Goal: Participate in discussion

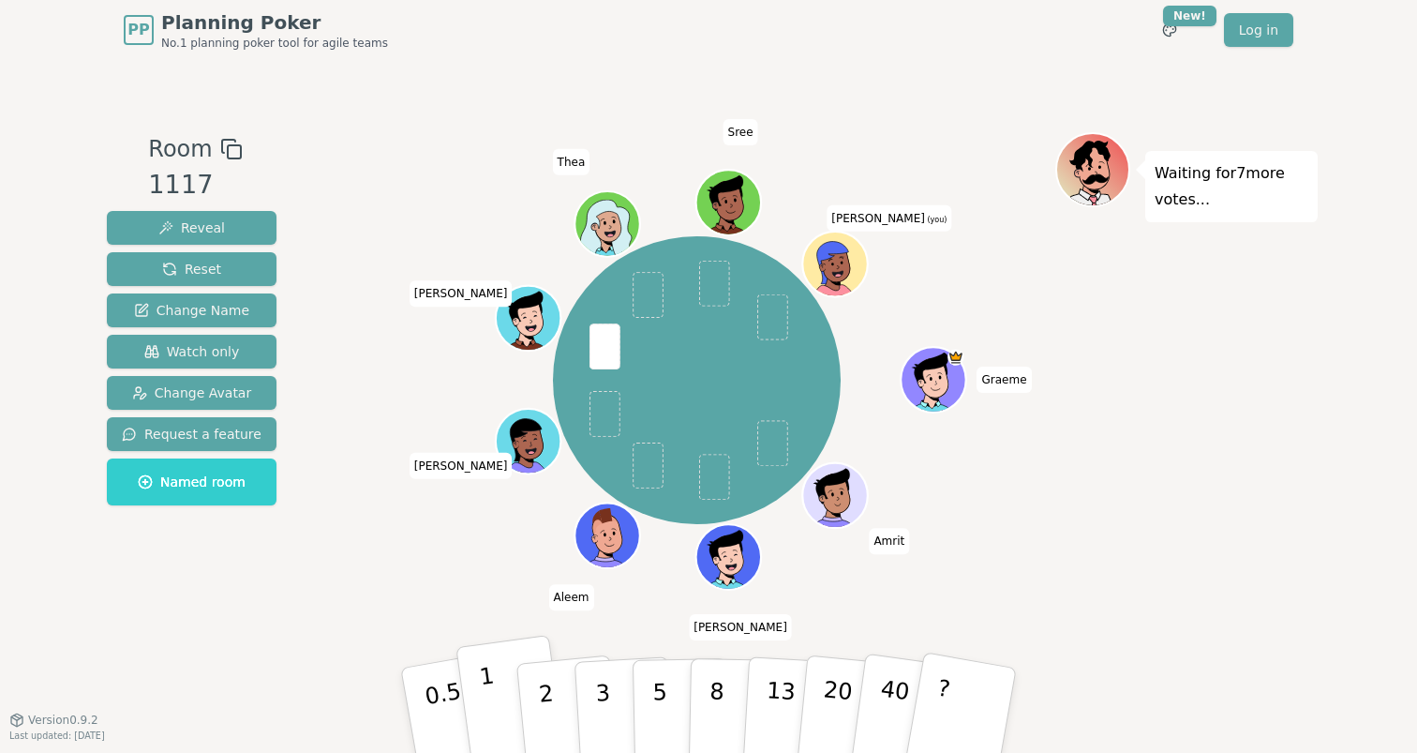
click at [507, 686] on button "1" at bounding box center [511, 710] width 112 height 152
click at [829, 248] on icon at bounding box center [832, 263] width 32 height 43
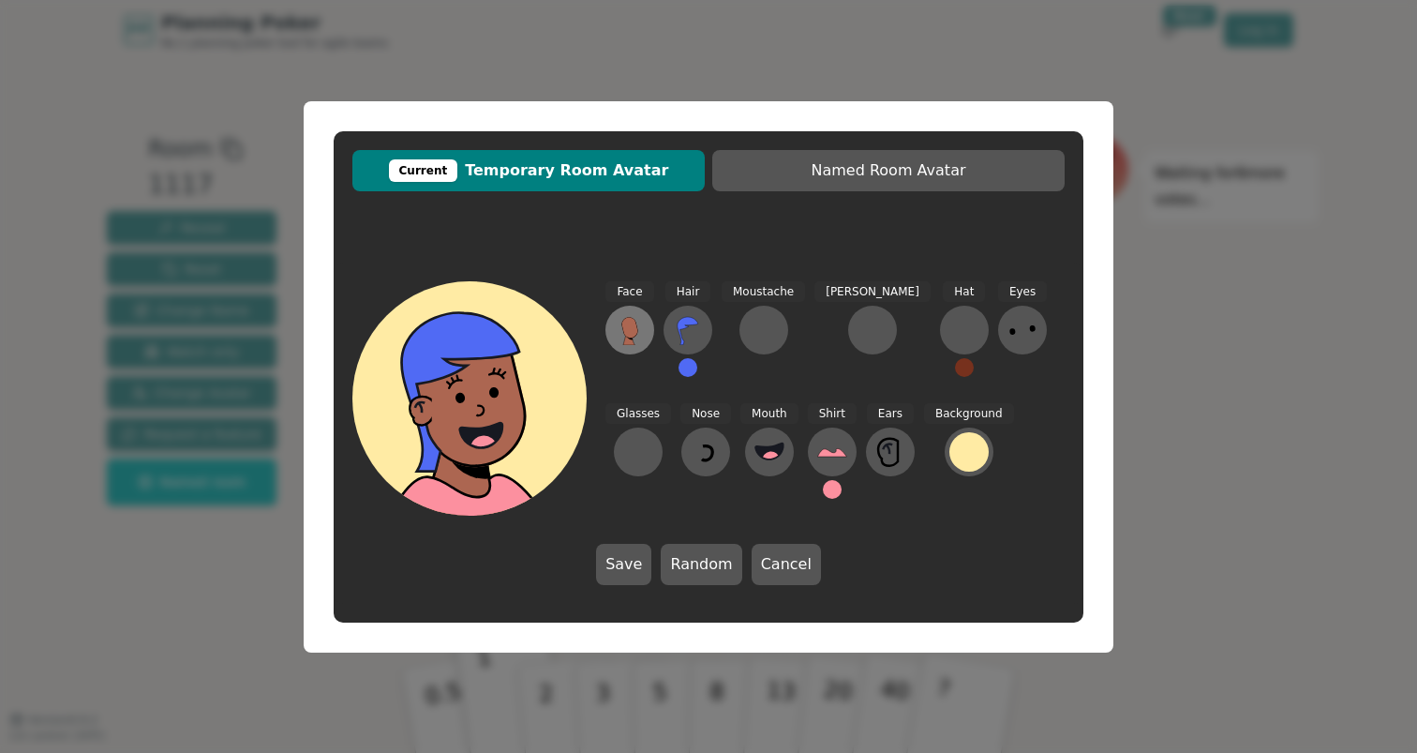
click at [640, 324] on icon at bounding box center [630, 330] width 30 height 30
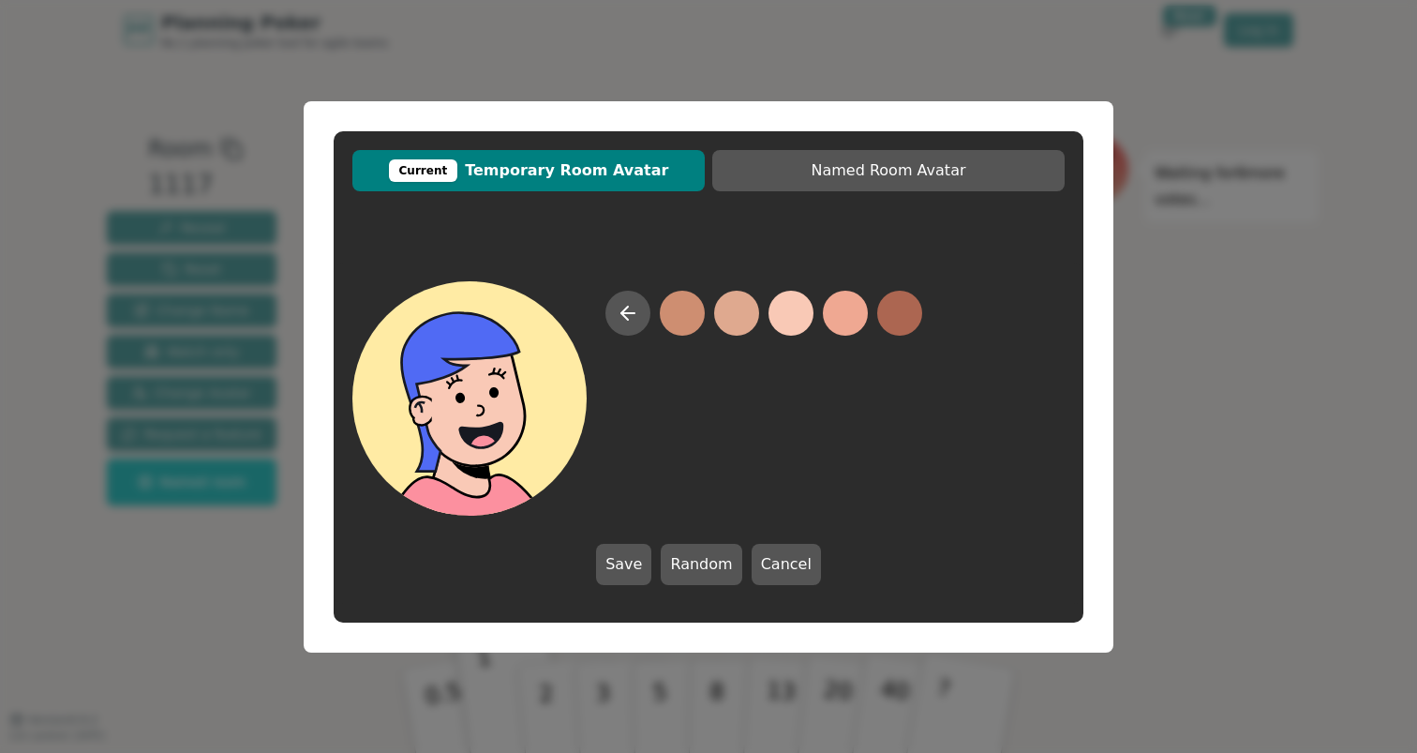
click at [770, 315] on button at bounding box center [790, 313] width 45 height 45
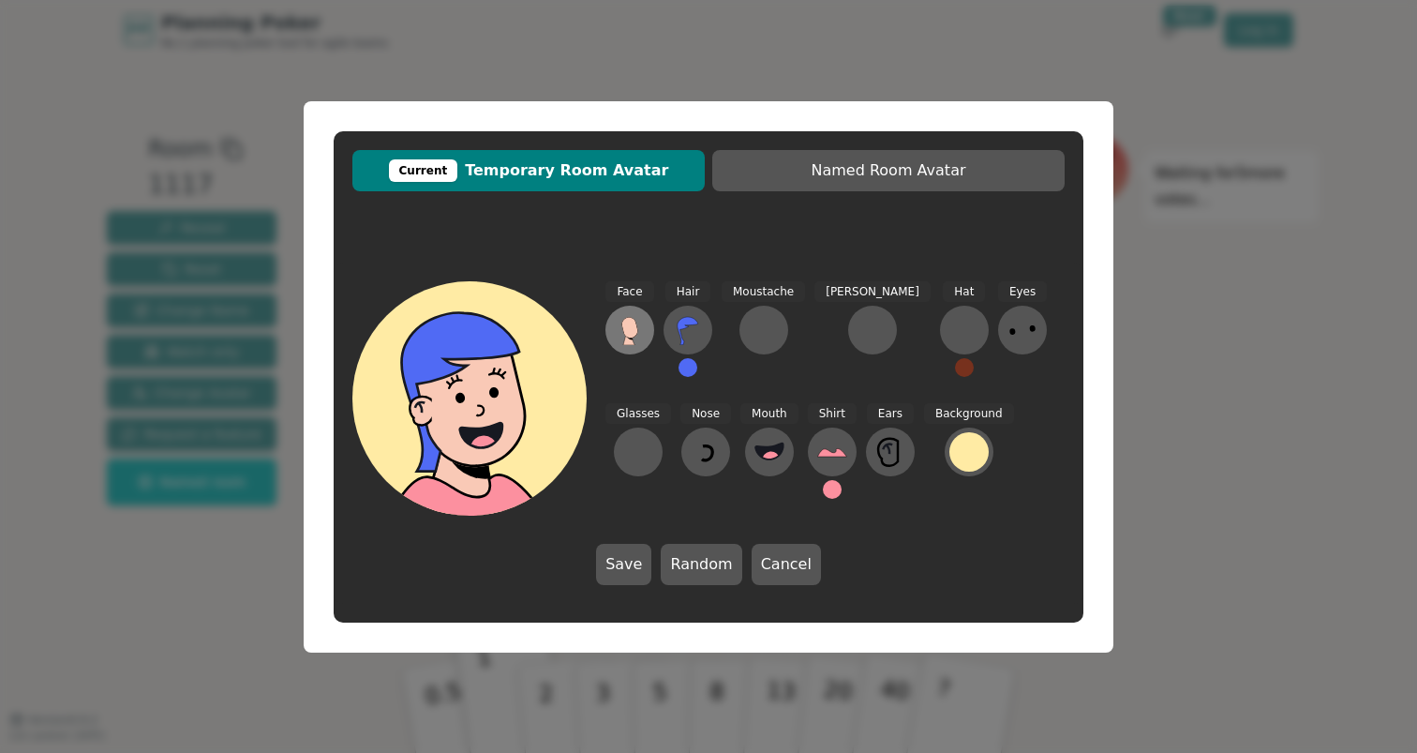
click at [628, 317] on icon at bounding box center [629, 328] width 17 height 22
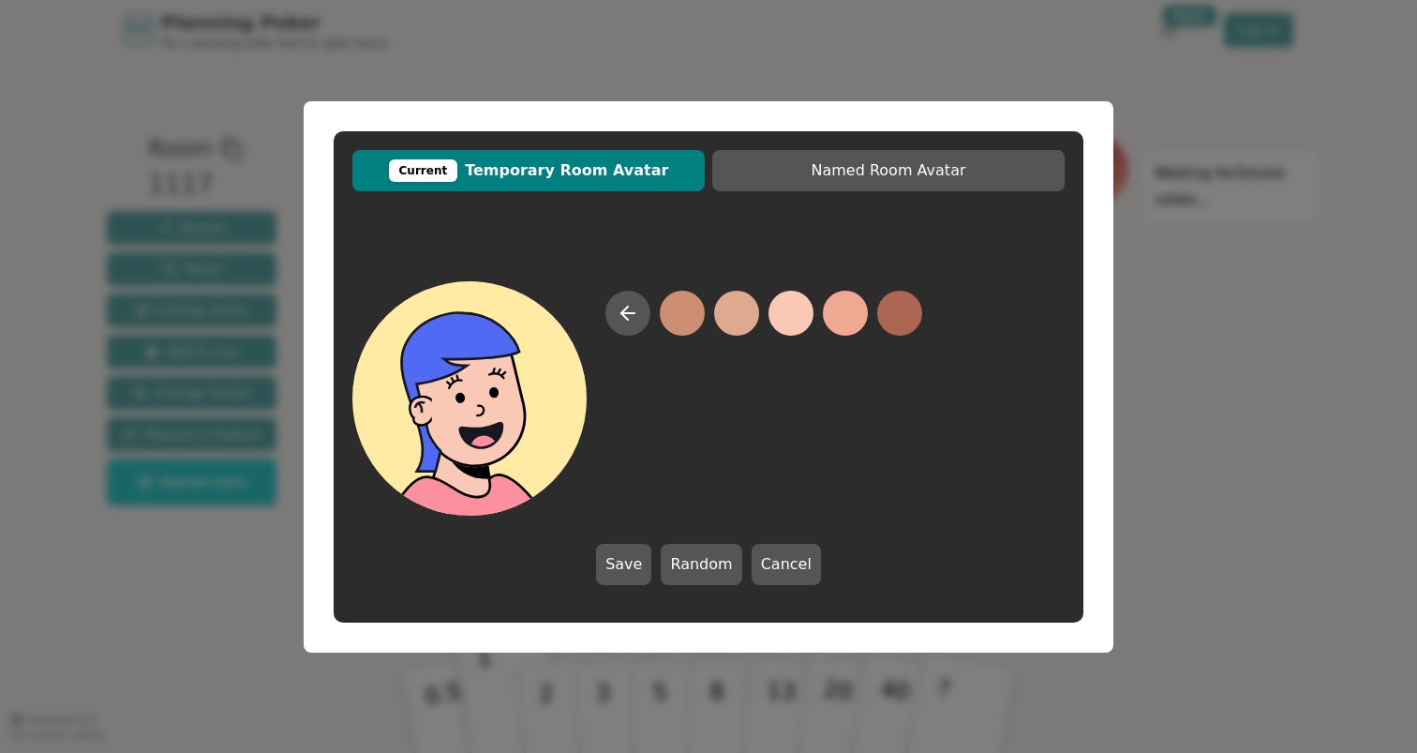
click at [783, 315] on button at bounding box center [790, 313] width 45 height 45
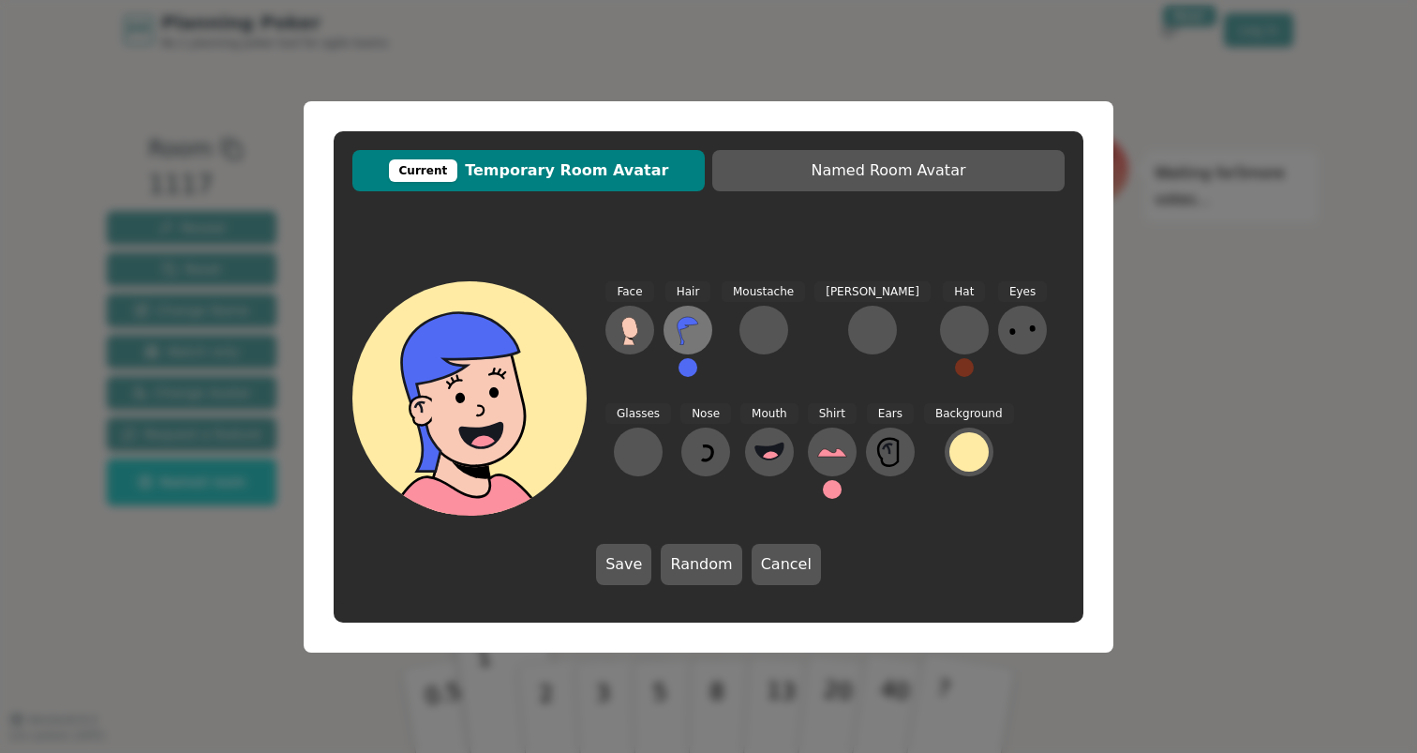
click at [704, 336] on button at bounding box center [687, 330] width 49 height 49
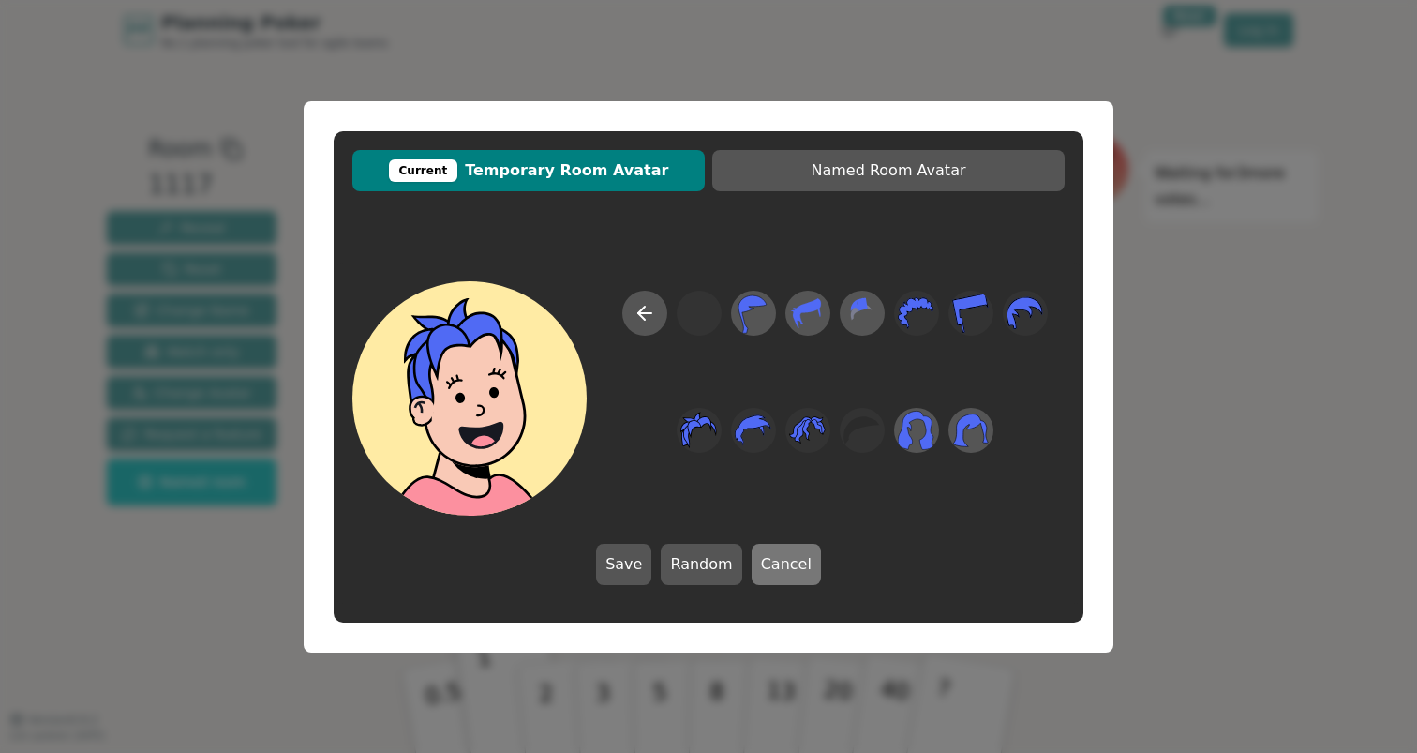
click at [760, 554] on button "Cancel" at bounding box center [786, 564] width 69 height 41
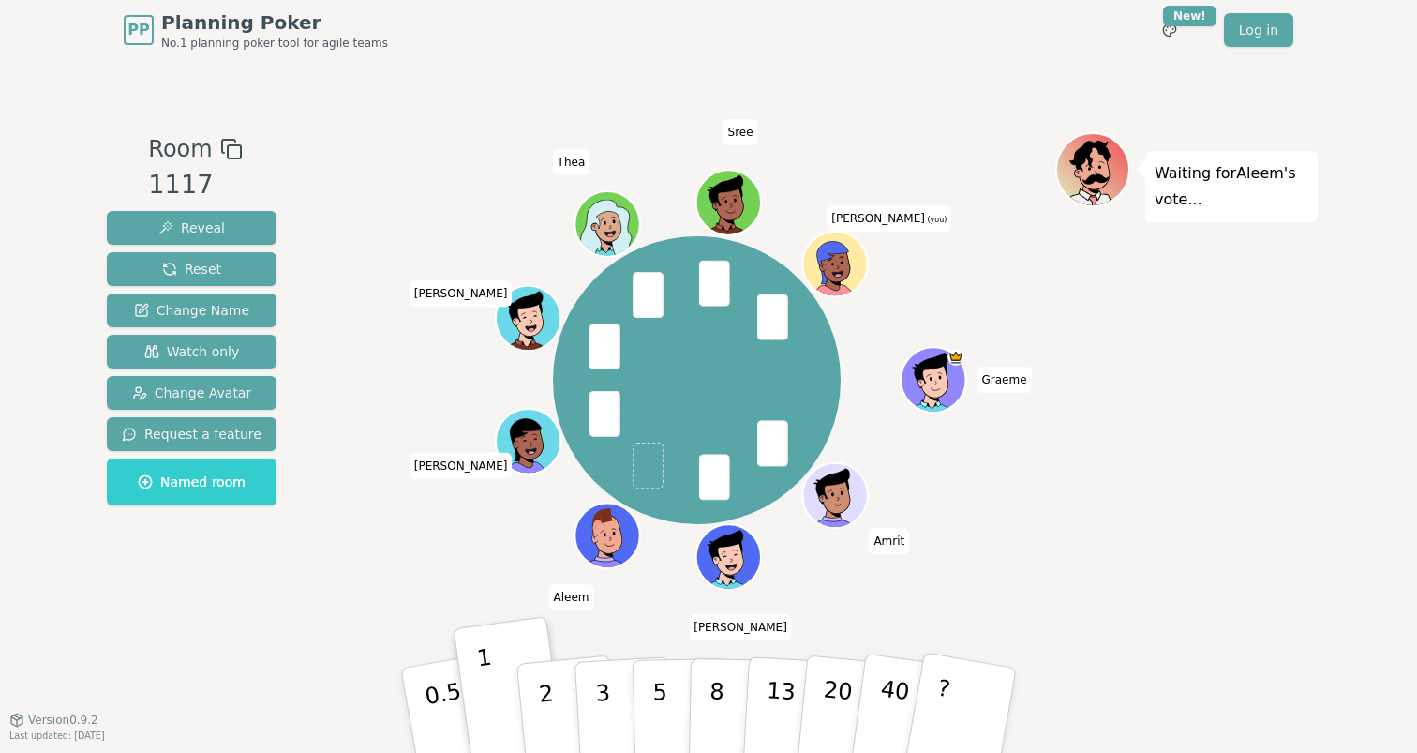
click at [846, 255] on icon at bounding box center [832, 261] width 59 height 46
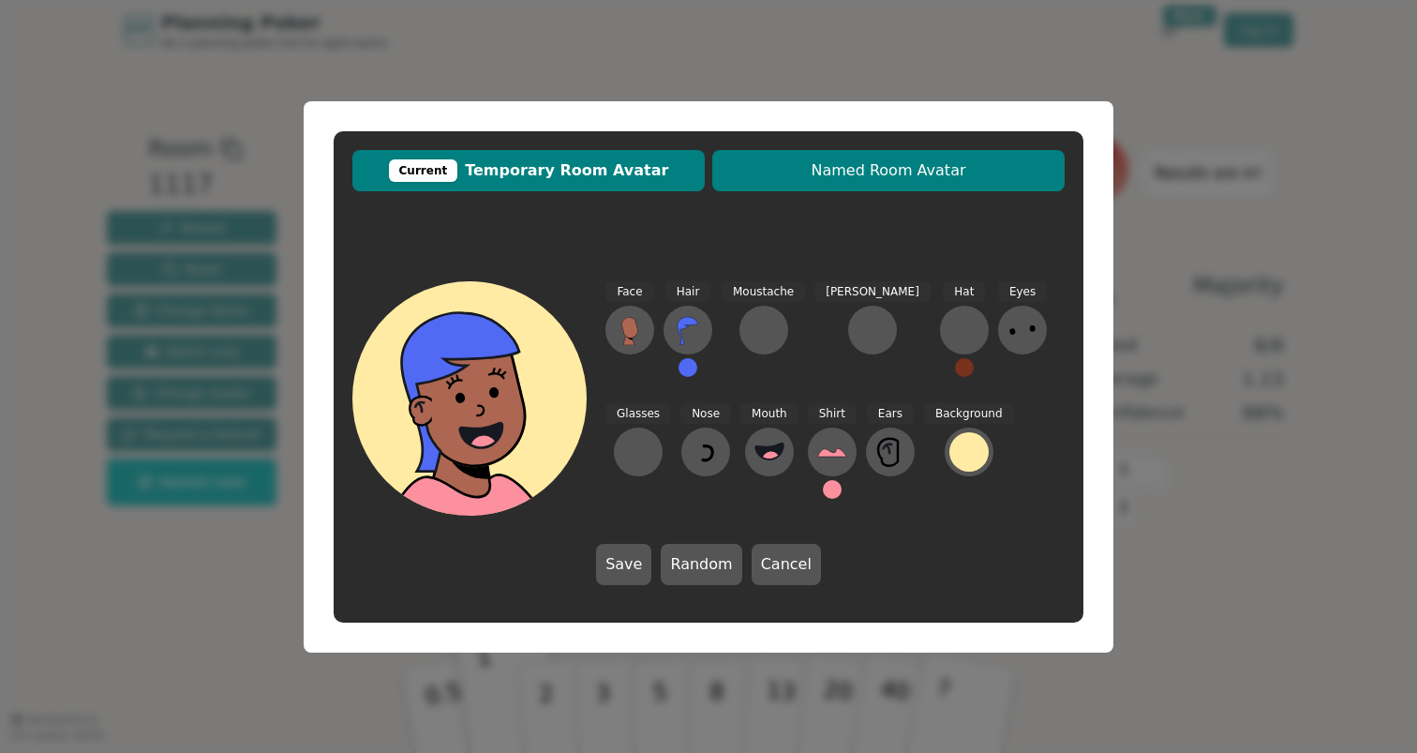
click at [812, 174] on span "Named Room Avatar" at bounding box center [889, 170] width 334 height 22
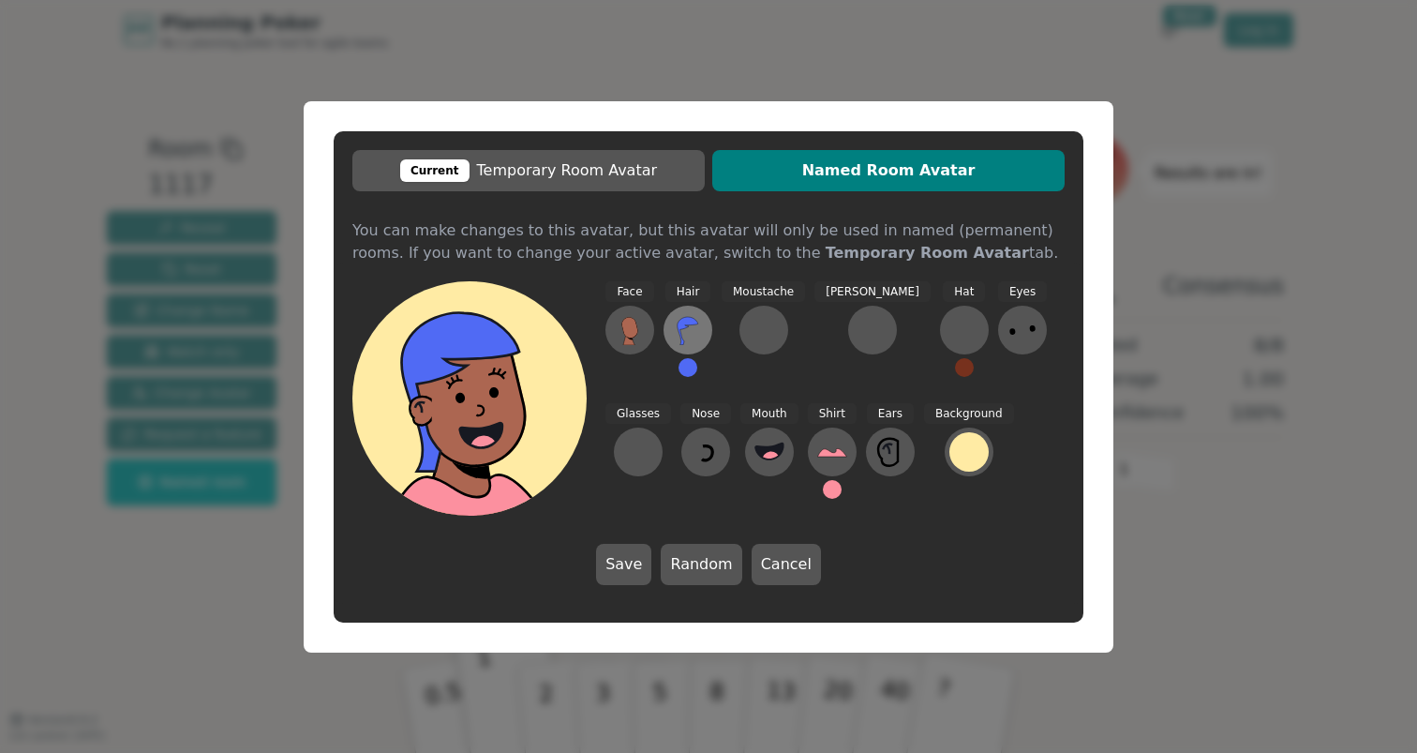
click at [699, 314] on button at bounding box center [687, 330] width 49 height 49
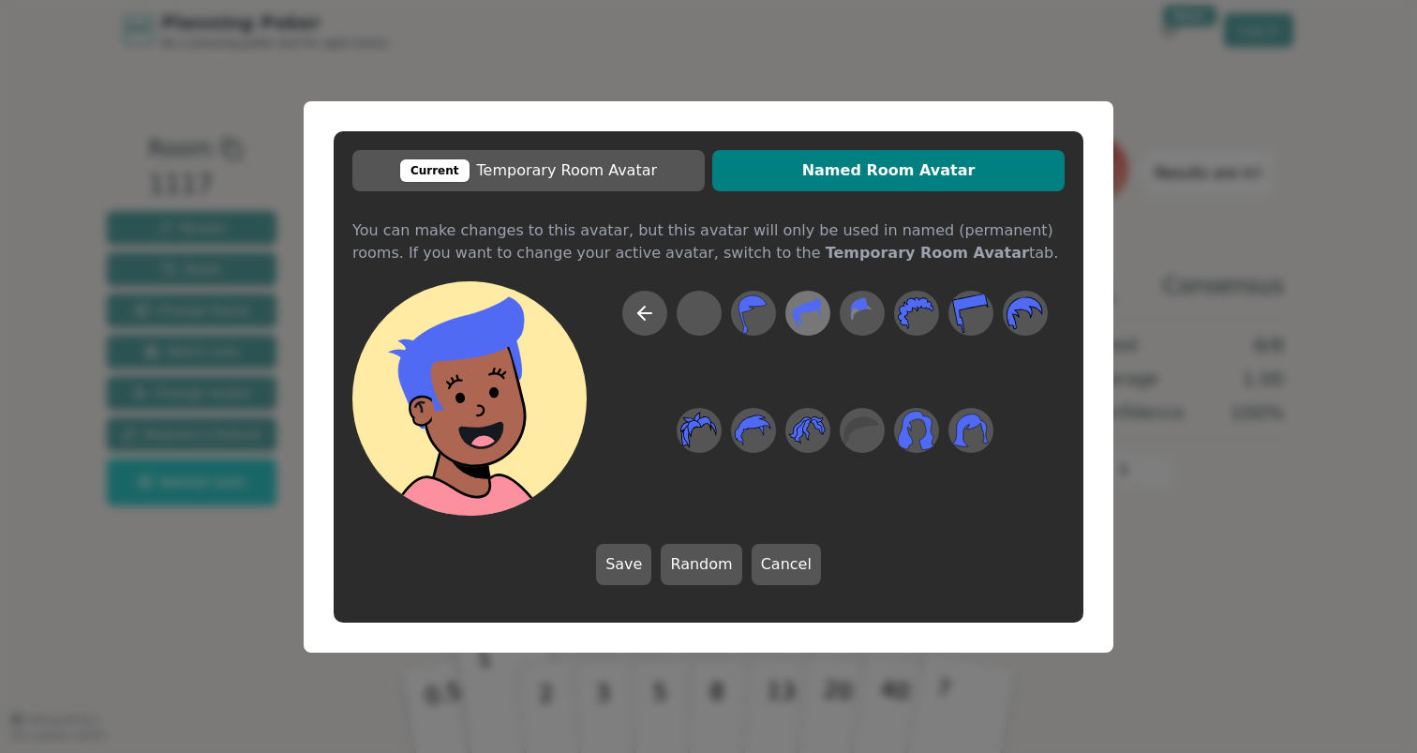
click at [815, 316] on icon at bounding box center [807, 312] width 37 height 42
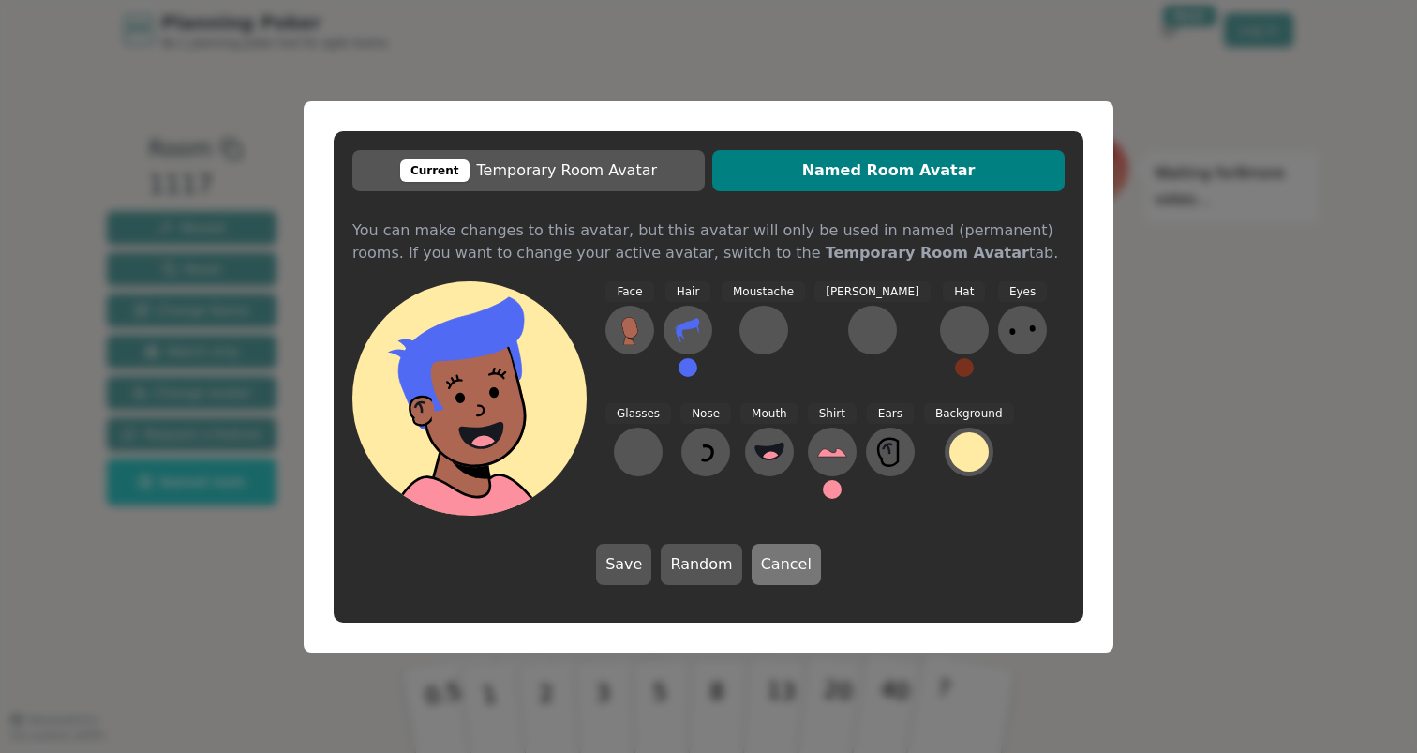
click at [768, 569] on button "Cancel" at bounding box center [786, 564] width 69 height 41
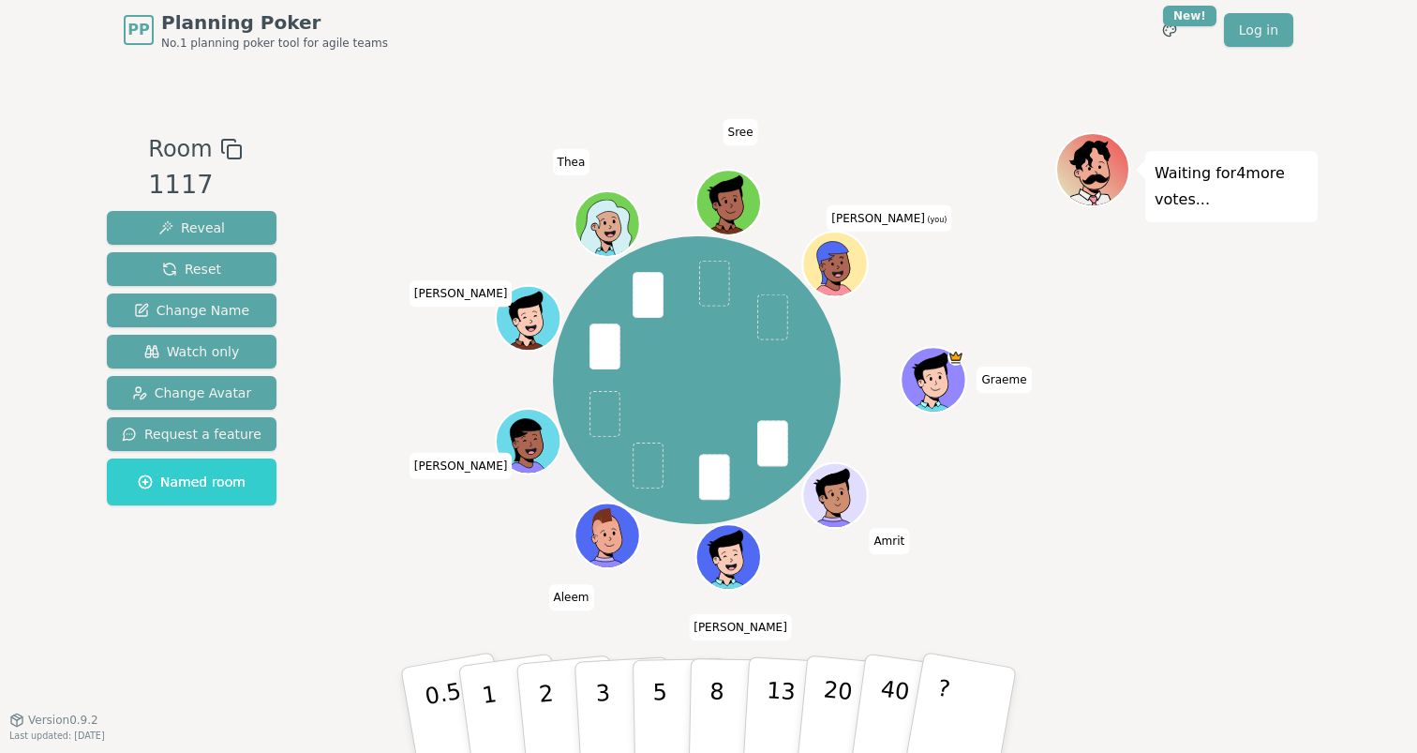
click at [462, 574] on div "[PERSON_NAME] [PERSON_NAME] [PERSON_NAME] [PERSON_NAME] [PERSON_NAME] (you)" at bounding box center [696, 380] width 717 height 429
click at [615, 698] on button "3" at bounding box center [625, 710] width 102 height 146
click at [388, 580] on div "[PERSON_NAME] [PERSON_NAME] [PERSON_NAME] [PERSON_NAME] [PERSON_NAME] (you)" at bounding box center [696, 380] width 717 height 429
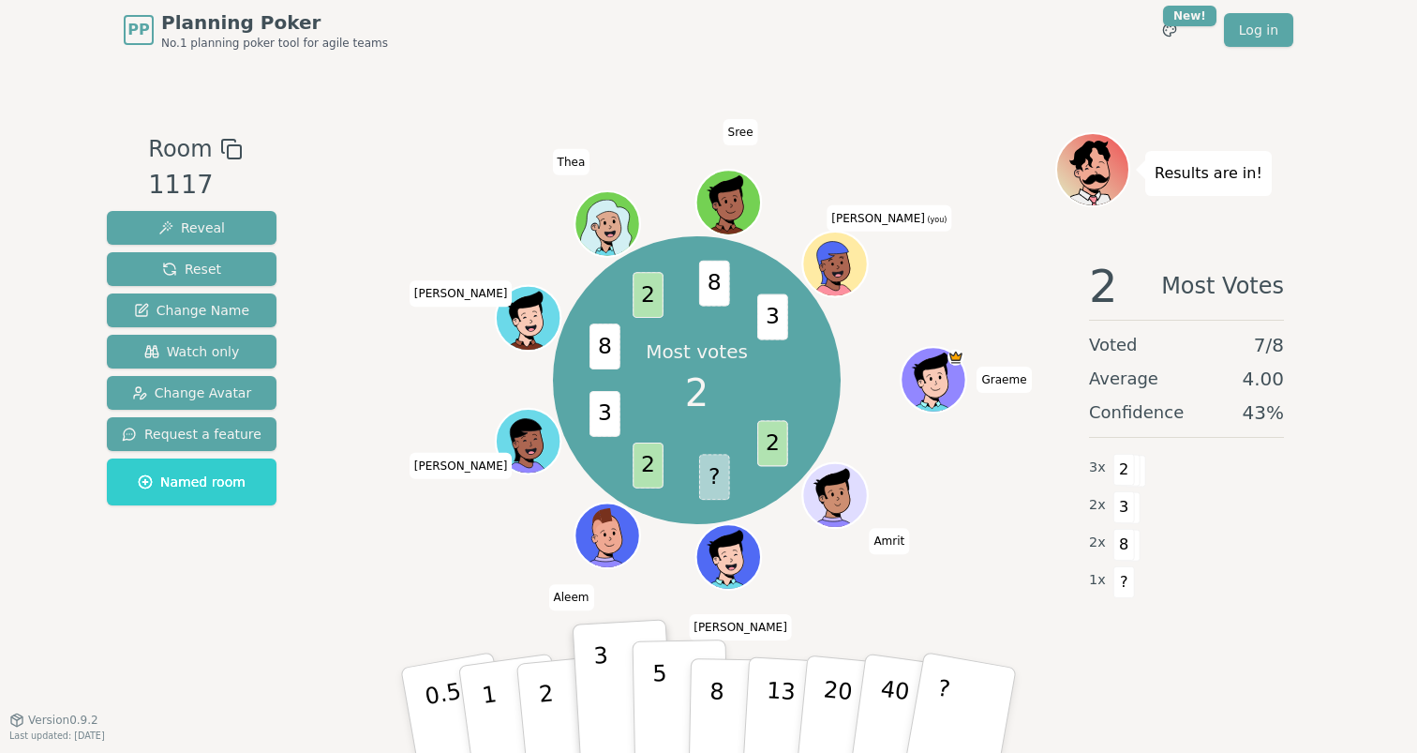
click at [662, 683] on p "5" at bounding box center [660, 710] width 16 height 101
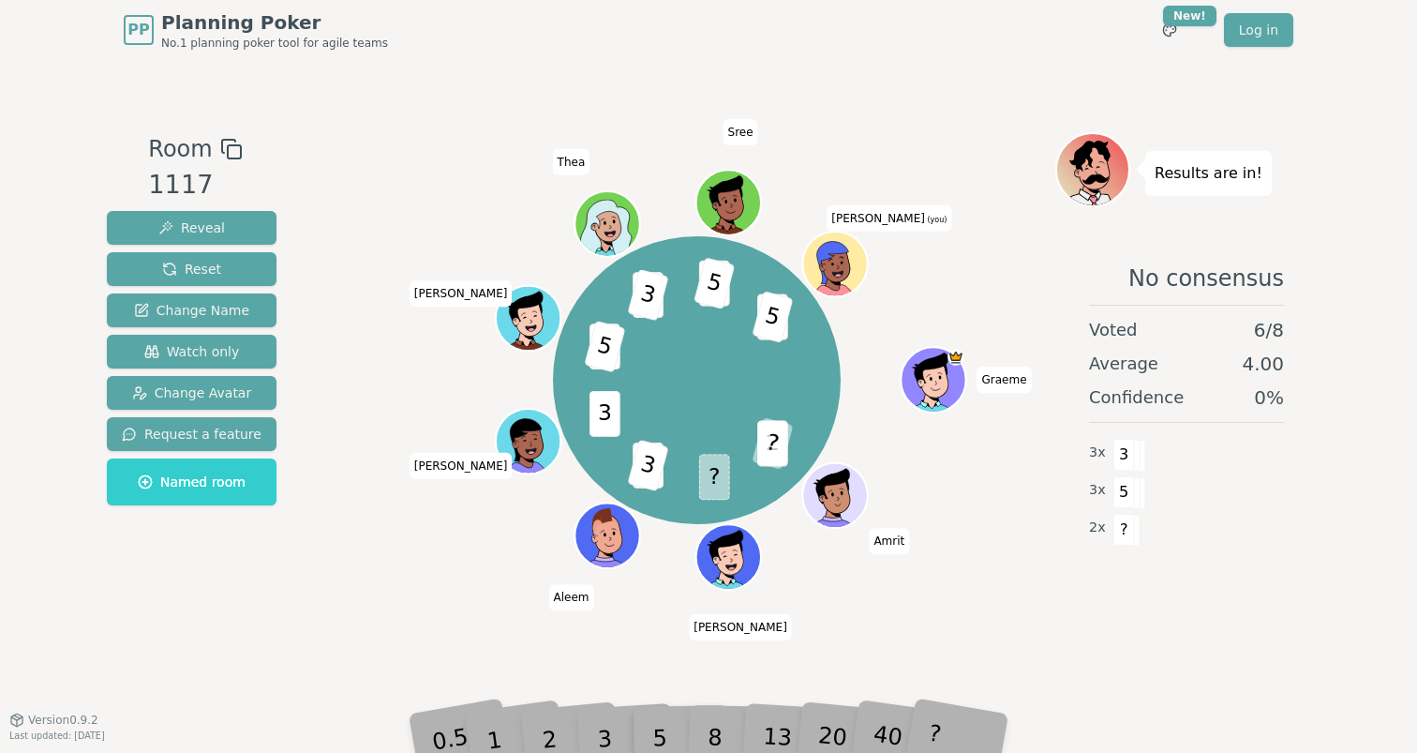
click at [388, 171] on div "2 ? ? 2 3 3 8 5 2 3 8 5 3 5 Graeme Amrit [PERSON_NAME] [PERSON_NAME] [PERSON_NA…" at bounding box center [696, 380] width 717 height 429
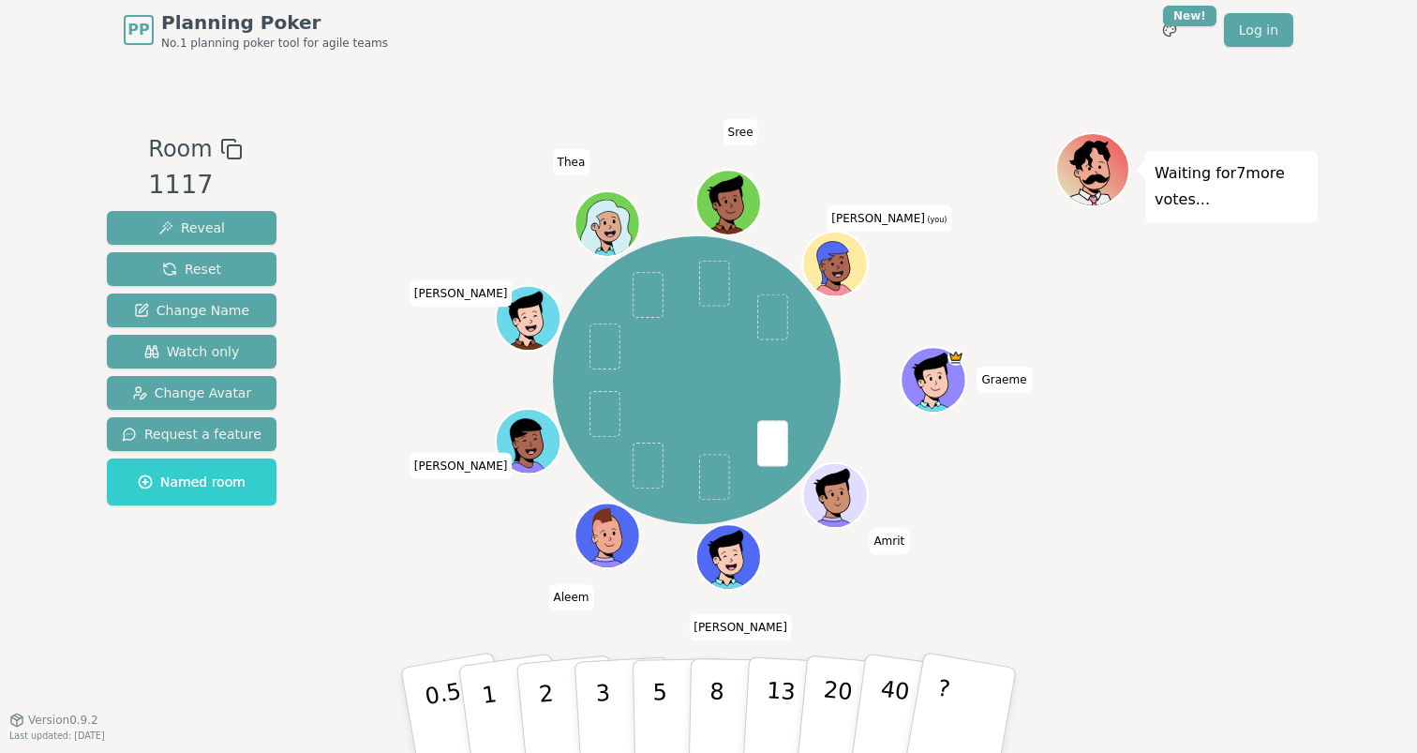
click at [386, 589] on div "[PERSON_NAME] [PERSON_NAME] [PERSON_NAME] [PERSON_NAME] [PERSON_NAME] (you)" at bounding box center [696, 380] width 717 height 429
click at [556, 683] on button "2" at bounding box center [567, 710] width 107 height 149
click at [382, 396] on div "[PERSON_NAME] [PERSON_NAME] [PERSON_NAME] [PERSON_NAME] [PERSON_NAME] (you)" at bounding box center [696, 380] width 717 height 429
click at [971, 678] on button "?" at bounding box center [961, 710] width 117 height 155
click at [373, 317] on div "[PERSON_NAME] [PERSON_NAME] [PERSON_NAME] [PERSON_NAME] [PERSON_NAME] (you)" at bounding box center [696, 380] width 717 height 429
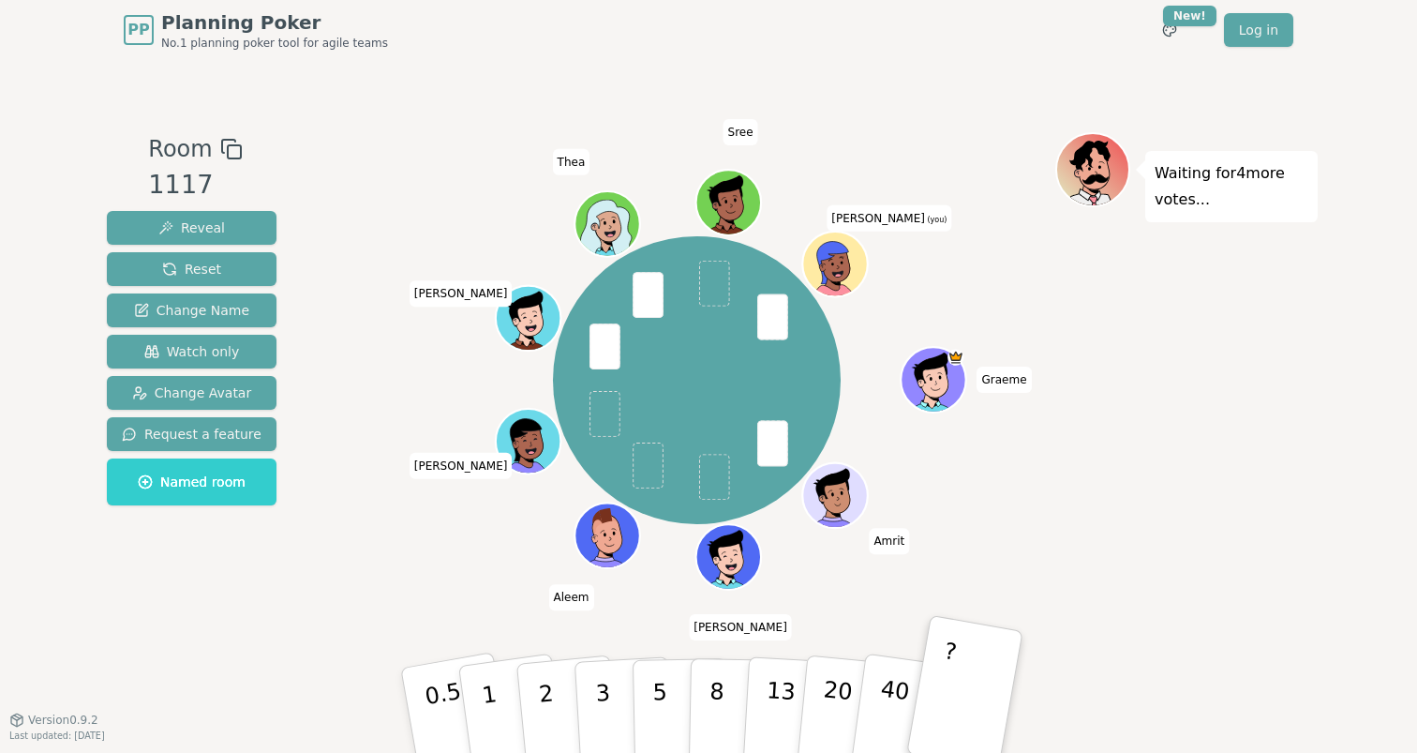
click at [407, 135] on div at bounding box center [696, 149] width 717 height 34
click at [416, 140] on div at bounding box center [696, 149] width 717 height 34
click at [237, 94] on div "Room 1117 Reveal Reset Change Name Watch only Change Avatar Request a feature N…" at bounding box center [708, 389] width 1218 height 659
click at [1202, 517] on div "Waiting for 2 more votes..." at bounding box center [1186, 389] width 262 height 515
click at [1307, 427] on div "Waiting for 2 more votes..." at bounding box center [1186, 389] width 262 height 515
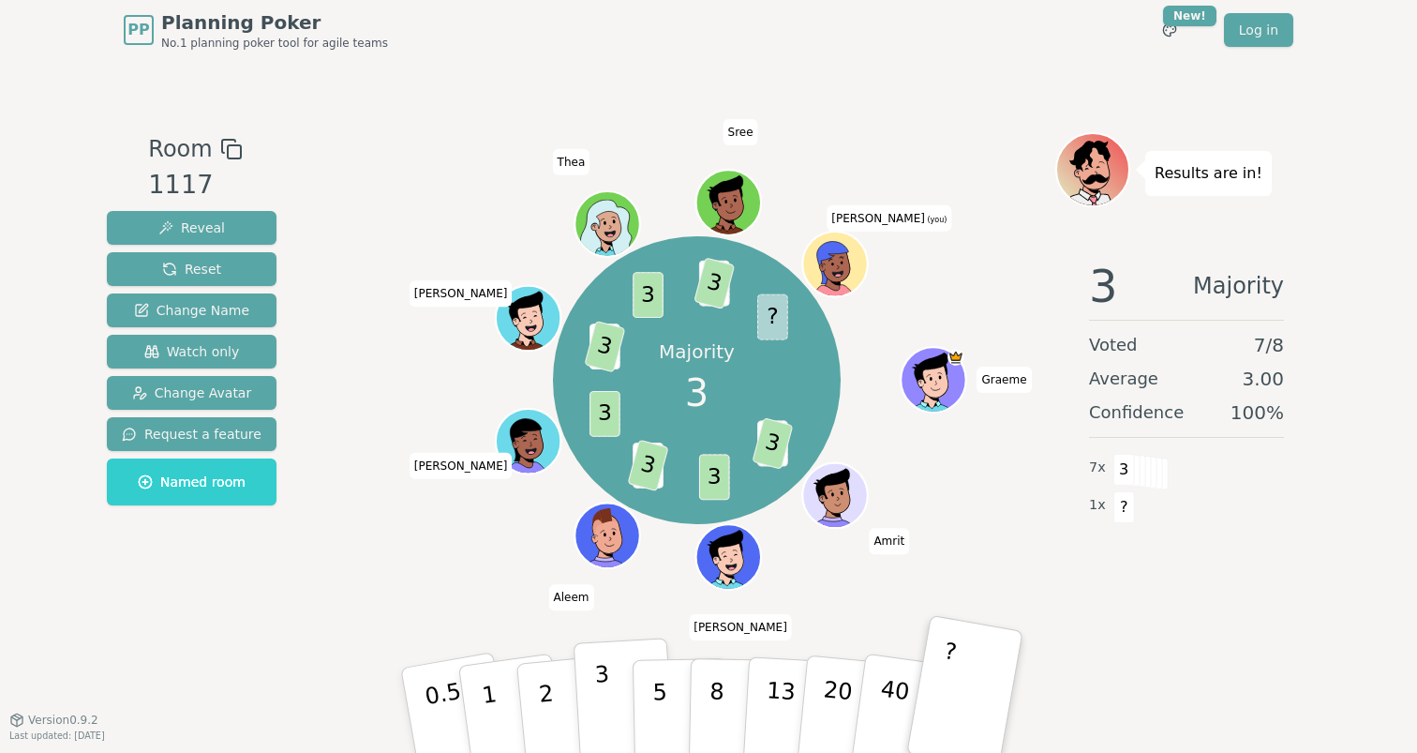
click at [599, 675] on p "3" at bounding box center [604, 712] width 21 height 102
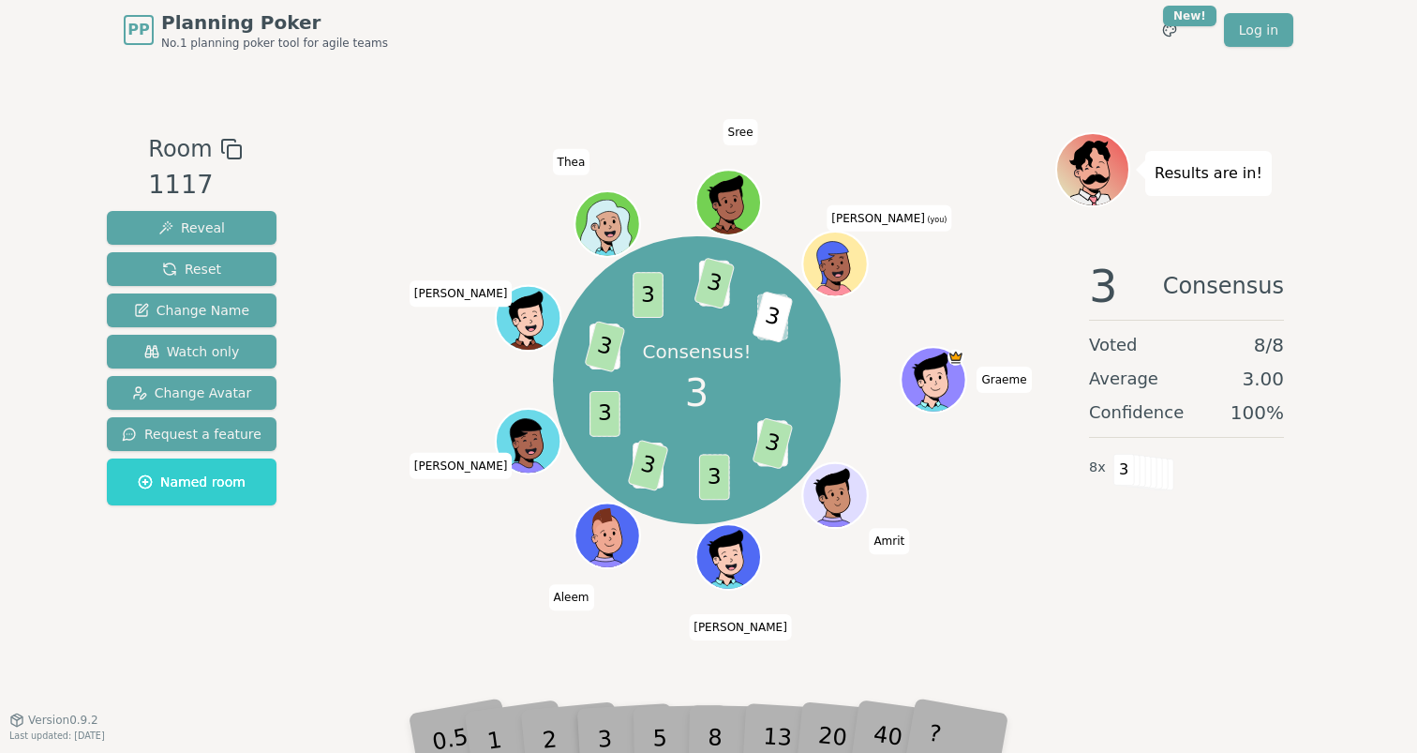
click at [397, 433] on div "Consensus! 3 2 3 3 2 3 3 2 3 3 5 3 ? 3 Graeme Amrit [PERSON_NAME] [PERSON_NAME]…" at bounding box center [696, 380] width 717 height 429
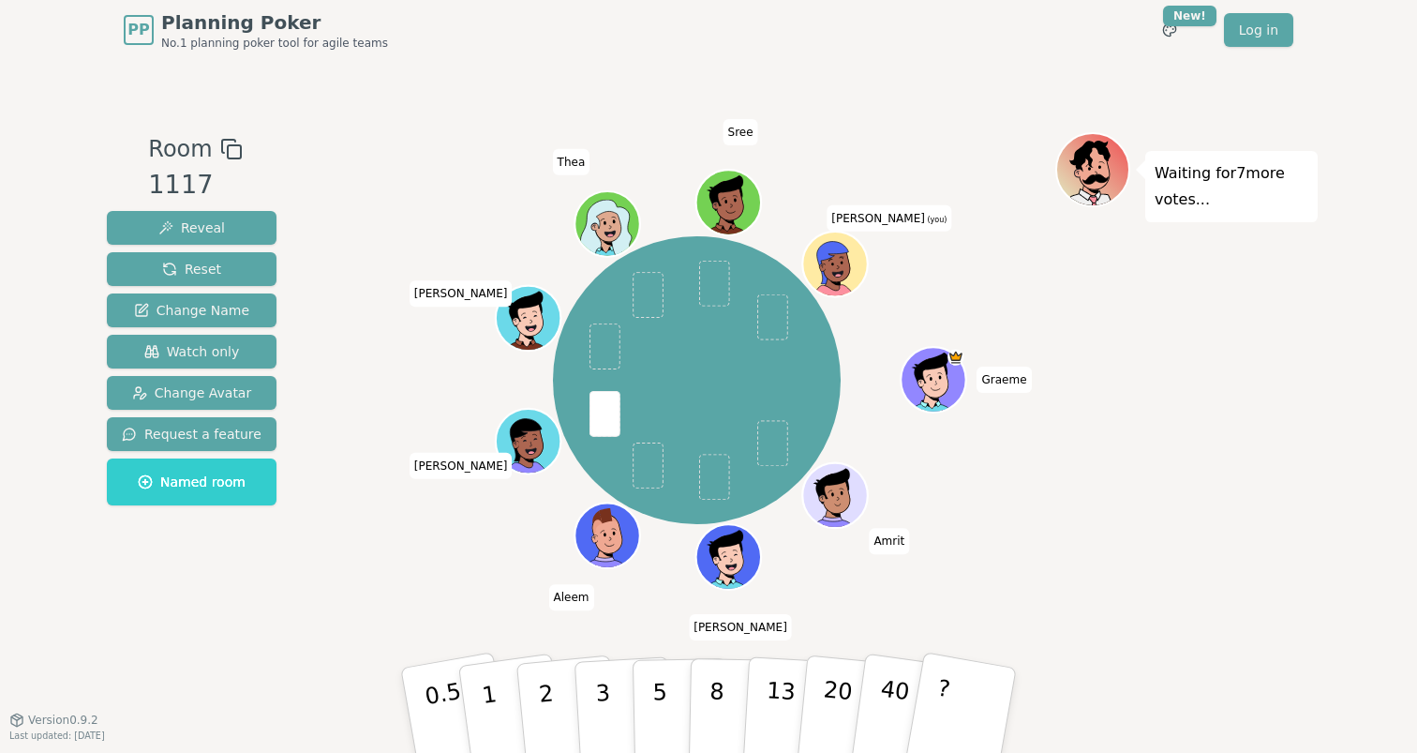
click at [1140, 534] on div "Waiting for 7 more votes..." at bounding box center [1186, 389] width 262 height 515
click at [502, 695] on button "1" at bounding box center [511, 710] width 112 height 152
click at [387, 436] on div "[PERSON_NAME] [PERSON_NAME] [PERSON_NAME] [PERSON_NAME] [PERSON_NAME] (you)" at bounding box center [696, 380] width 717 height 429
click at [319, 593] on div "Room 1117 Reveal Reset Change Name Watch only Change Avatar Request a feature N…" at bounding box center [708, 389] width 1218 height 515
click at [368, 429] on div "[PERSON_NAME] [PERSON_NAME] [PERSON_NAME] [PERSON_NAME] [PERSON_NAME] (you)" at bounding box center [696, 380] width 717 height 429
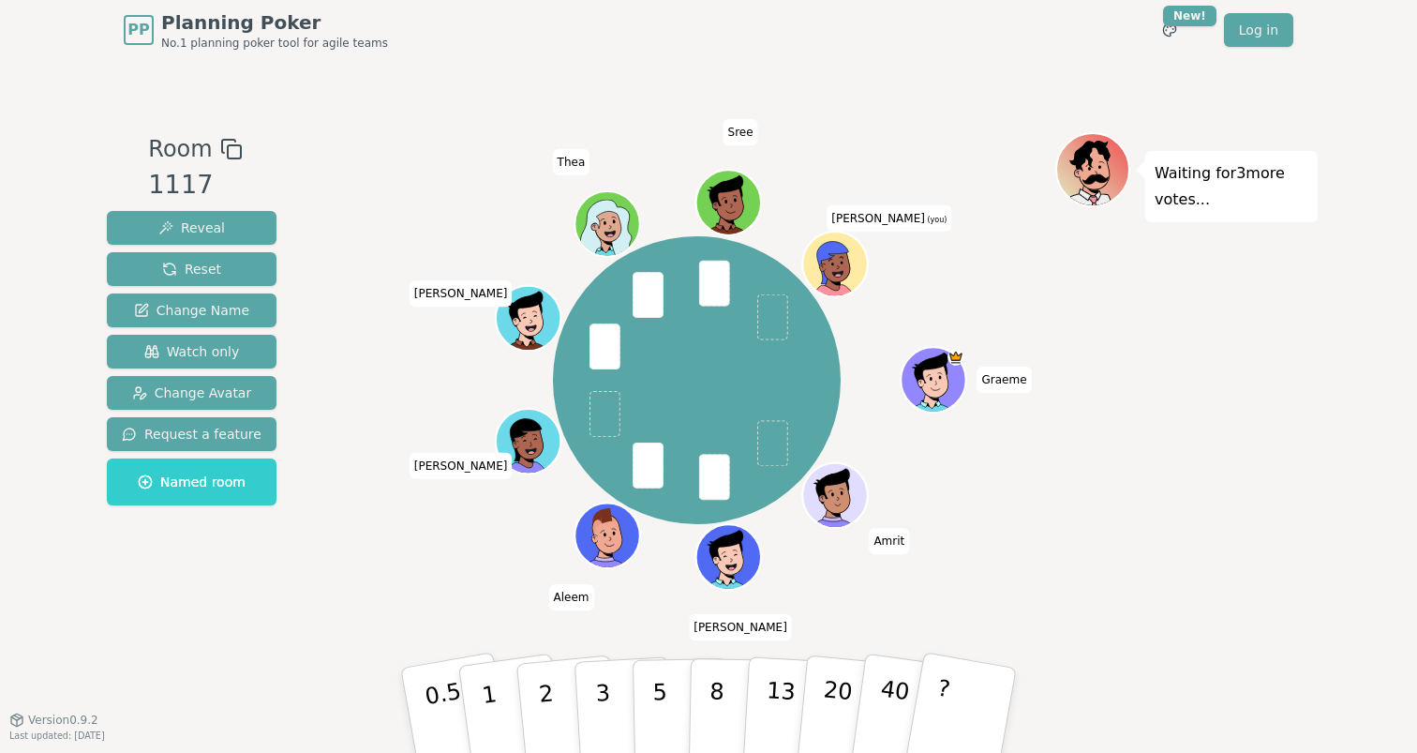
click at [331, 537] on div "Room 1117 Reveal Reset Change Name Watch only Change Avatar Request a feature N…" at bounding box center [708, 389] width 1218 height 515
click at [546, 691] on p "2" at bounding box center [548, 713] width 24 height 102
click at [366, 368] on div "[PERSON_NAME] [PERSON_NAME] [PERSON_NAME] [PERSON_NAME] [PERSON_NAME] (you)" at bounding box center [696, 380] width 717 height 429
